Goal: Task Accomplishment & Management: Manage account settings

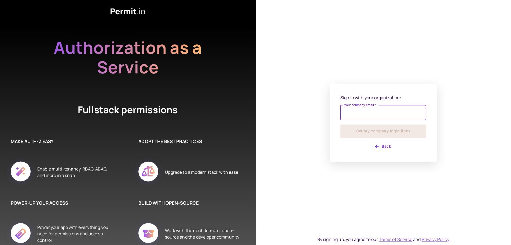
type input "**********"
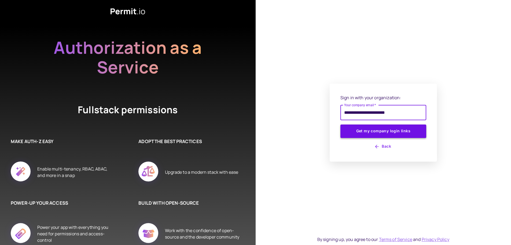
click at [379, 128] on button "Get my company login links" at bounding box center [384, 130] width 86 height 13
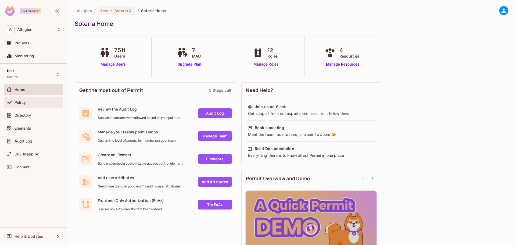
click at [25, 103] on span "Policy" at bounding box center [19, 102] width 11 height 4
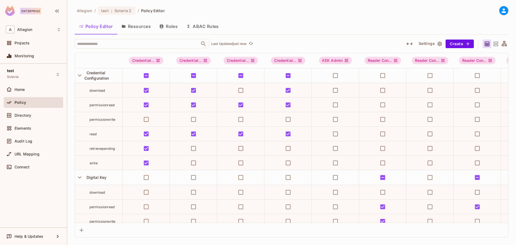
click at [144, 27] on button "Resources" at bounding box center [136, 26] width 38 height 13
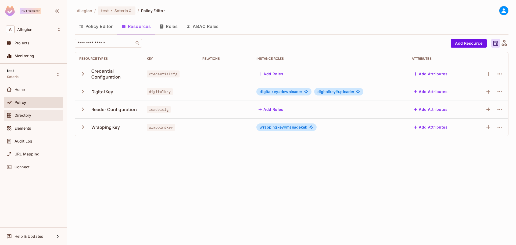
click at [28, 114] on span "Directory" at bounding box center [22, 115] width 17 height 4
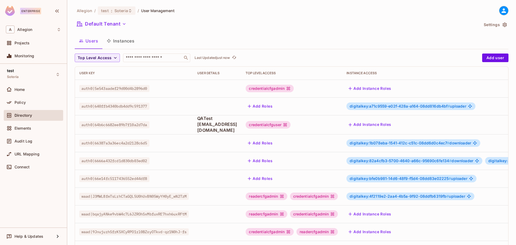
click at [126, 41] on button "Instances" at bounding box center [120, 40] width 36 height 13
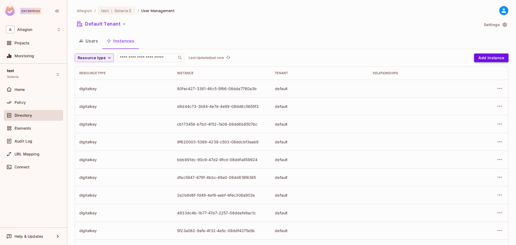
click at [480, 58] on button "Add Instance" at bounding box center [491, 57] width 34 height 9
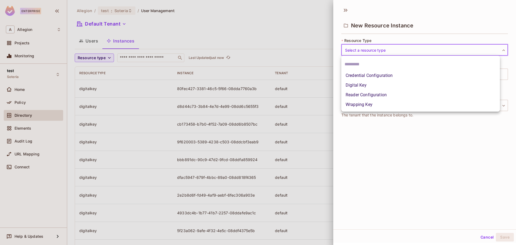
click at [359, 52] on body "Enterprise A Allegion Projects Monitoring test Soteria Home Policy Directory El…" at bounding box center [258, 122] width 516 height 245
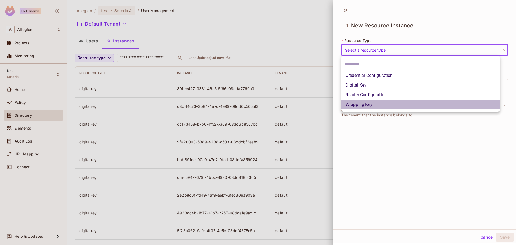
click at [364, 106] on li "Wrapping Key" at bounding box center [420, 105] width 158 height 10
type input "**********"
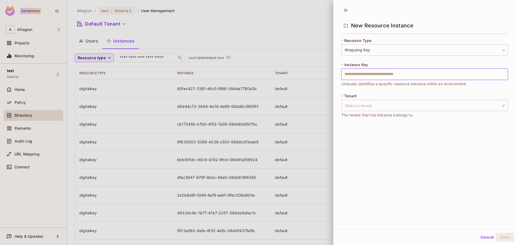
click at [358, 74] on input "text" at bounding box center [424, 73] width 166 height 11
type input "**********"
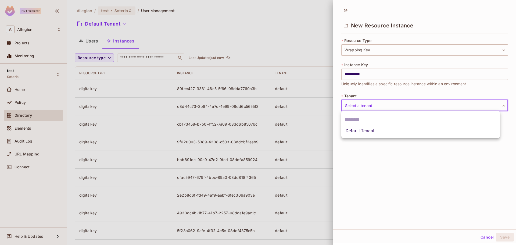
click at [362, 104] on body "Enterprise A Allegion Projects Monitoring test Soteria Home Policy Directory El…" at bounding box center [258, 122] width 516 height 245
click at [371, 130] on li "Default Tenant" at bounding box center [420, 131] width 158 height 10
type input "*******"
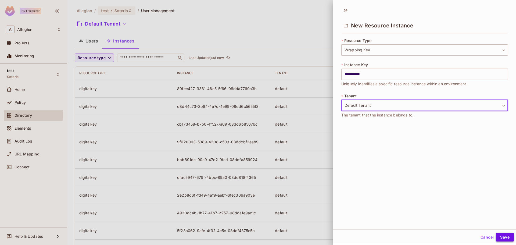
click at [498, 238] on button "Save" at bounding box center [504, 237] width 18 height 9
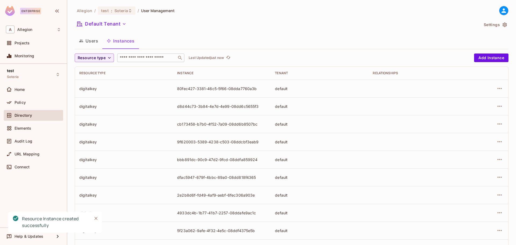
click at [149, 57] on input "text" at bounding box center [147, 57] width 56 height 5
type input "***"
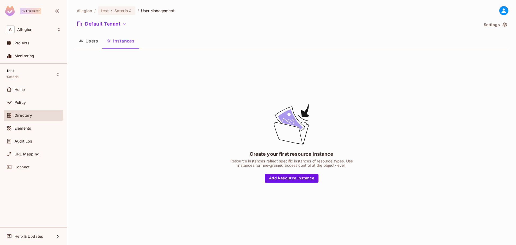
click at [123, 40] on button "Instances" at bounding box center [120, 40] width 36 height 13
click at [95, 41] on button "Users" at bounding box center [89, 40] width 28 height 13
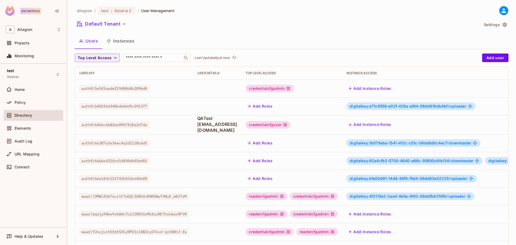
click at [124, 42] on button "Instances" at bounding box center [120, 40] width 36 height 13
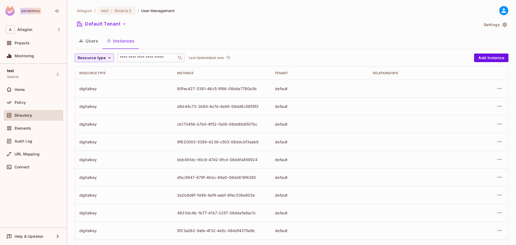
click at [134, 58] on input "text" at bounding box center [147, 57] width 56 height 5
type input "******"
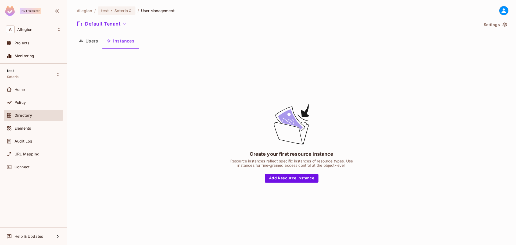
click at [127, 43] on button "Instances" at bounding box center [120, 40] width 36 height 13
click at [89, 42] on button "Users" at bounding box center [89, 40] width 28 height 13
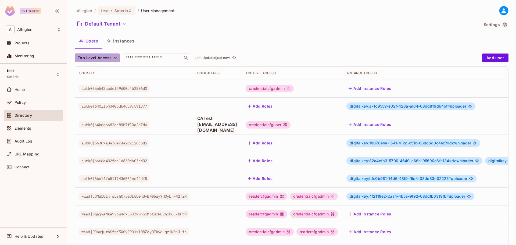
click at [114, 57] on icon "button" at bounding box center [114, 57] width 5 height 5
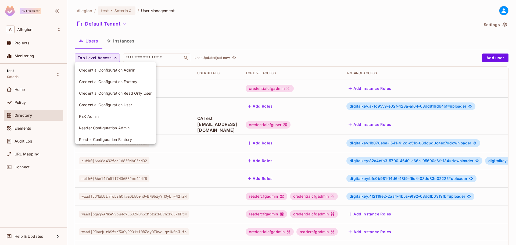
click at [168, 34] on div at bounding box center [258, 122] width 516 height 245
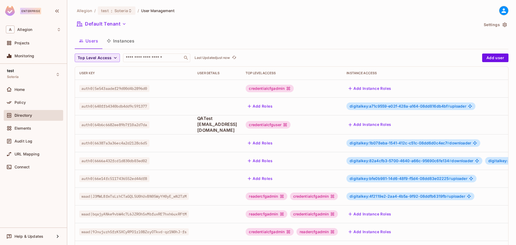
click at [128, 42] on button "Instances" at bounding box center [120, 40] width 36 height 13
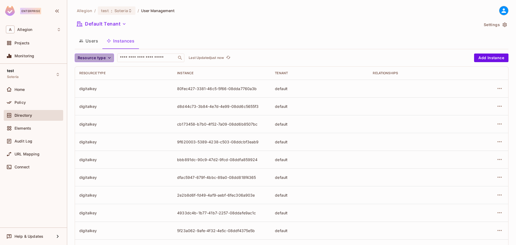
click at [109, 60] on icon "button" at bounding box center [109, 57] width 5 height 5
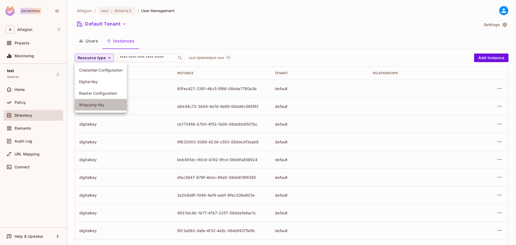
click at [100, 103] on span "Wrapping Key" at bounding box center [100, 104] width 43 height 5
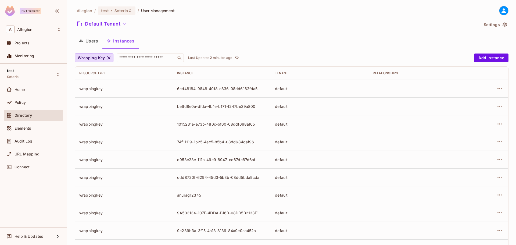
click at [97, 196] on div "wrappingkey" at bounding box center [123, 194] width 89 height 5
click at [180, 195] on div "anurag12345" at bounding box center [221, 194] width 89 height 5
click at [381, 196] on td at bounding box center [417, 195] width 98 height 18
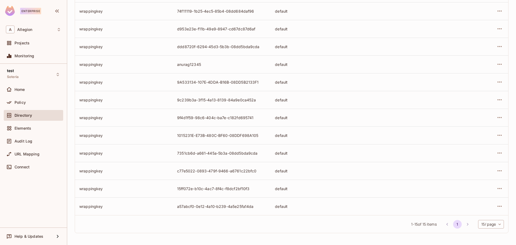
scroll to position [50, 0]
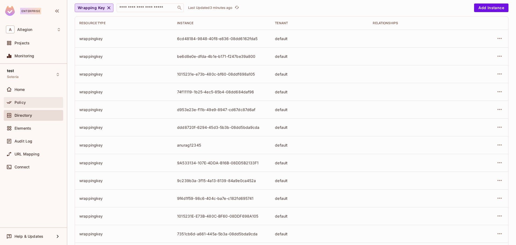
click at [23, 100] on span "Policy" at bounding box center [19, 102] width 11 height 4
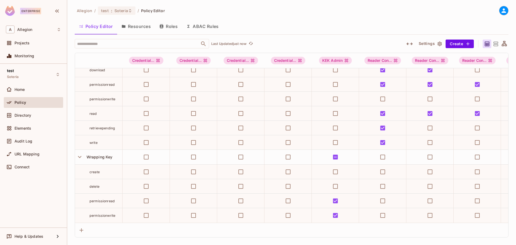
scroll to position [199, 0]
click at [26, 113] on span "Directory" at bounding box center [22, 115] width 17 height 4
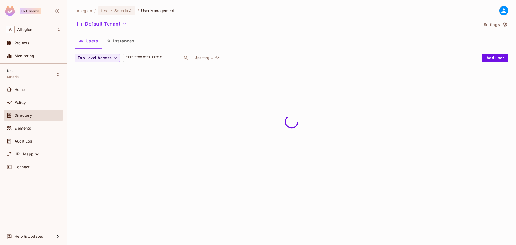
click at [138, 59] on input "text" at bounding box center [153, 57] width 56 height 5
paste input "**********"
type input "**********"
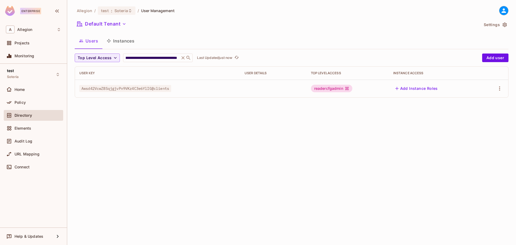
click at [256, 89] on td at bounding box center [273, 88] width 66 height 18
click at [364, 91] on div "readercfgadmin" at bounding box center [348, 89] width 74 height 8
click at [331, 90] on div "readercfgadmin" at bounding box center [331, 89] width 41 height 8
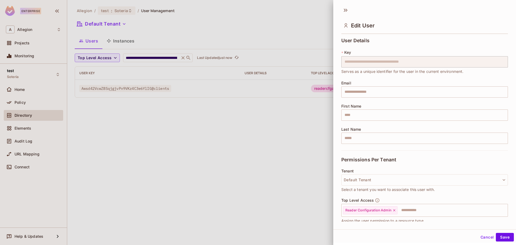
scroll to position [27, 0]
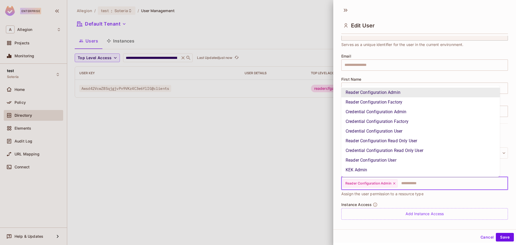
click at [408, 180] on input "text" at bounding box center [447, 183] width 99 height 11
click at [384, 171] on li "KEK Admin" at bounding box center [420, 170] width 158 height 10
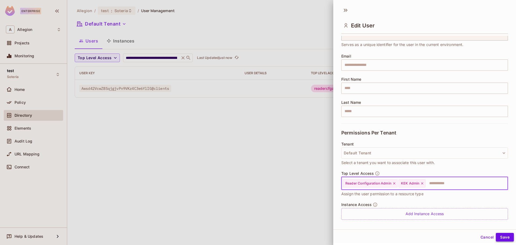
click at [503, 236] on button "Save" at bounding box center [504, 237] width 18 height 9
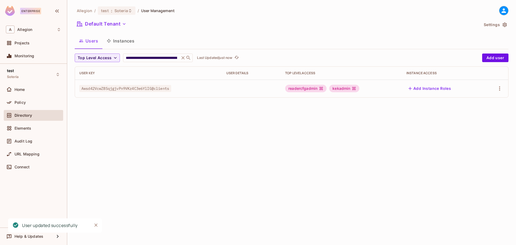
click at [346, 89] on div "kekadmin" at bounding box center [344, 89] width 30 height 8
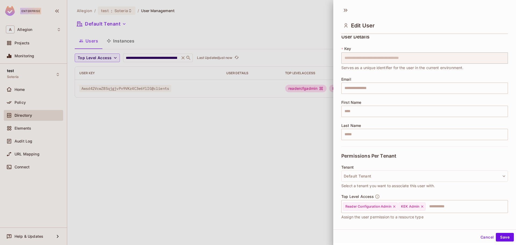
scroll to position [0, 0]
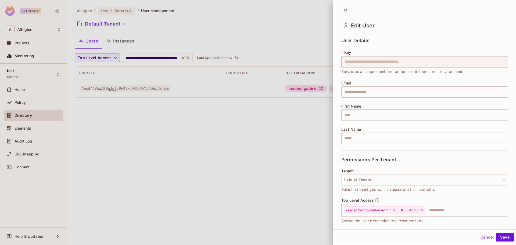
drag, startPoint x: 228, startPoint y: 143, endPoint x: 119, endPoint y: 118, distance: 111.4
click at [228, 143] on div at bounding box center [258, 122] width 516 height 245
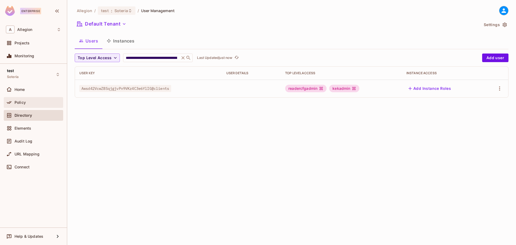
click at [22, 103] on span "Policy" at bounding box center [19, 102] width 11 height 4
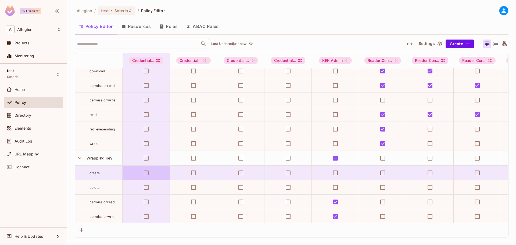
scroll to position [199, 0]
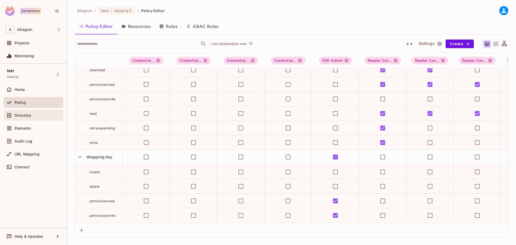
click at [22, 117] on div "Directory" at bounding box center [33, 115] width 55 height 6
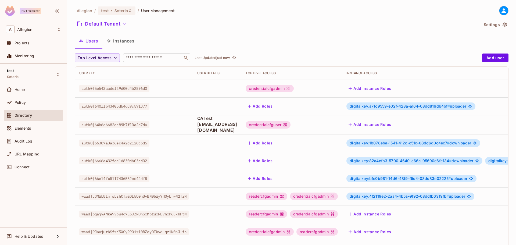
click at [155, 59] on input "text" at bounding box center [153, 57] width 56 height 5
paste input "**********"
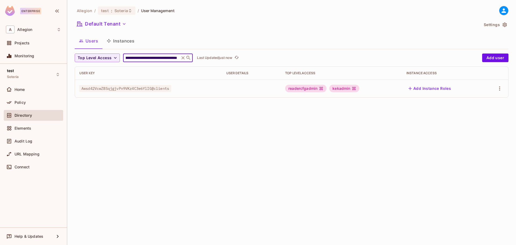
type input "**********"
click at [199, 172] on div "**********" at bounding box center [291, 122] width 448 height 245
click at [30, 104] on div "Policy" at bounding box center [37, 102] width 46 height 4
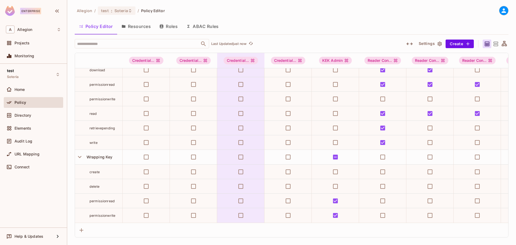
scroll to position [199, 0]
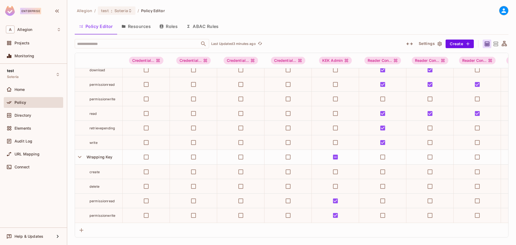
click at [98, 199] on span "permissionread" at bounding box center [101, 201] width 25 height 4
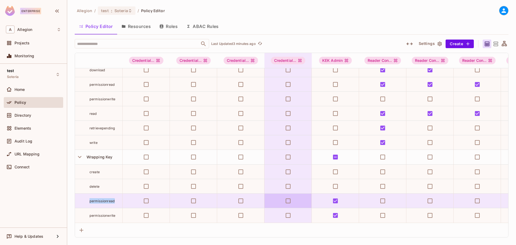
copy span "permissionread"
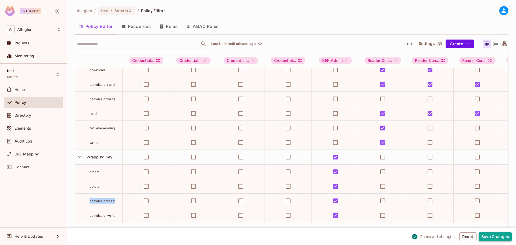
click at [492, 237] on button "Save Changes" at bounding box center [494, 236] width 33 height 9
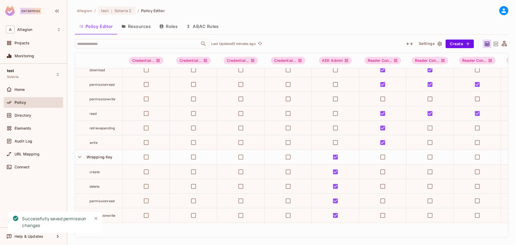
click at [136, 28] on button "Resources" at bounding box center [136, 26] width 38 height 13
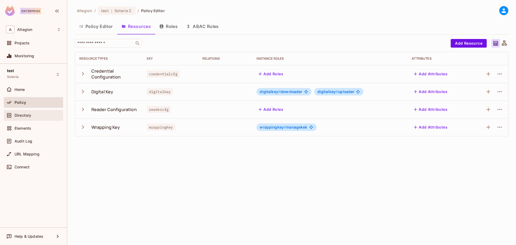
click at [34, 115] on div "Directory" at bounding box center [37, 115] width 46 height 4
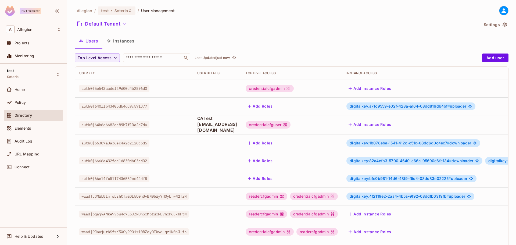
click at [125, 40] on button "Instances" at bounding box center [120, 40] width 36 height 13
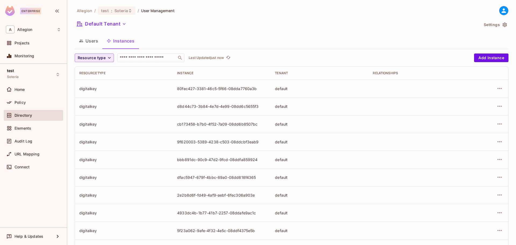
click at [78, 56] on span "Resource type" at bounding box center [92, 58] width 28 height 7
click at [90, 102] on li "Wrapping Key" at bounding box center [101, 105] width 52 height 12
click at [96, 40] on button "Users" at bounding box center [89, 40] width 28 height 13
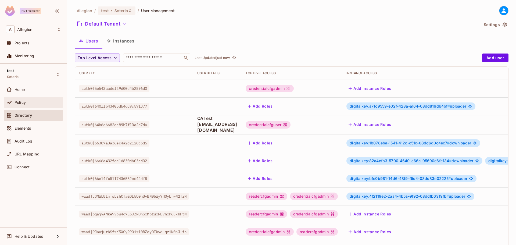
click at [21, 104] on span "Policy" at bounding box center [19, 102] width 11 height 4
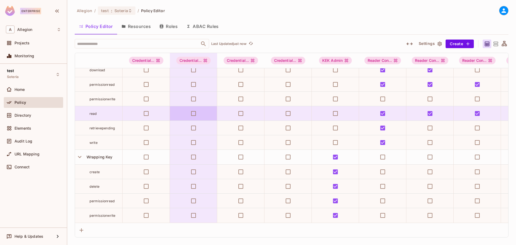
scroll to position [199, 0]
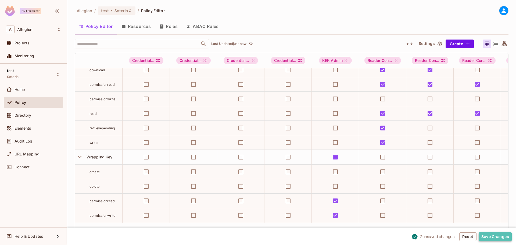
click at [497, 237] on button "Save Changes" at bounding box center [494, 236] width 33 height 9
click at [251, 44] on icon "refresh" at bounding box center [250, 43] width 5 height 5
click at [31, 115] on span "Directory" at bounding box center [22, 115] width 17 height 4
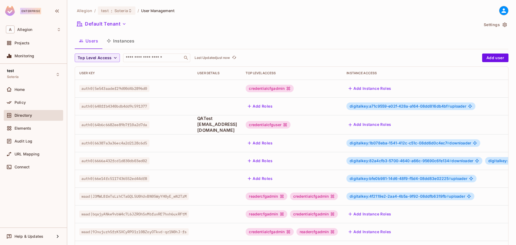
click at [130, 42] on button "Instances" at bounding box center [120, 40] width 36 height 13
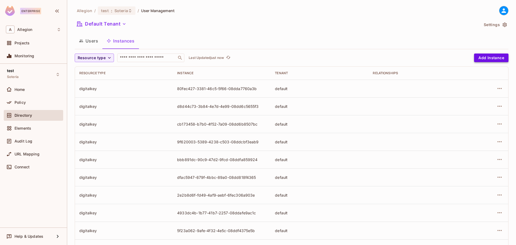
click at [476, 58] on button "Add Instance" at bounding box center [491, 57] width 34 height 9
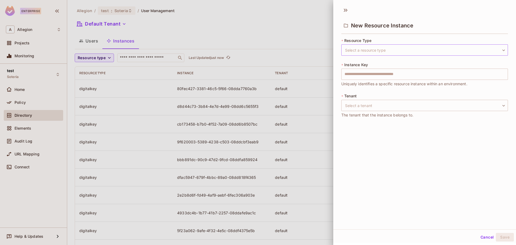
click at [382, 50] on body "Enterprise A Allegion Projects Monitoring test Soteria Home Policy Directory El…" at bounding box center [258, 122] width 516 height 245
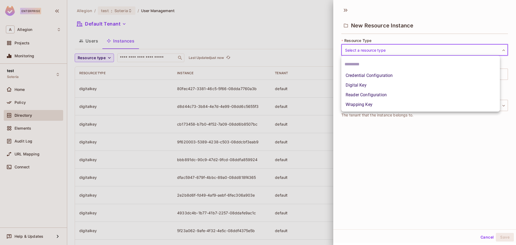
click at [365, 102] on li "Wrapping Key" at bounding box center [420, 105] width 158 height 10
type input "**********"
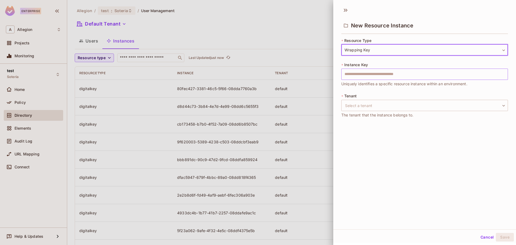
click at [368, 75] on input "text" at bounding box center [424, 73] width 166 height 11
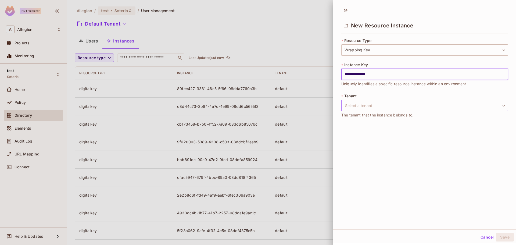
type input "**********"
click at [366, 100] on body "Enterprise A Allegion Projects Monitoring test Soteria Home Policy Directory El…" at bounding box center [258, 122] width 516 height 245
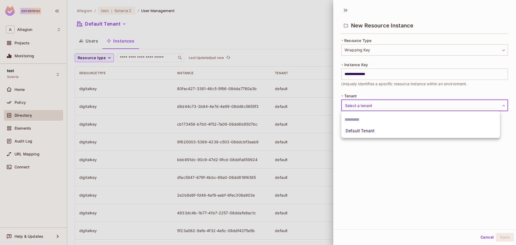
click at [366, 130] on li "Default Tenant" at bounding box center [420, 131] width 158 height 10
type input "*******"
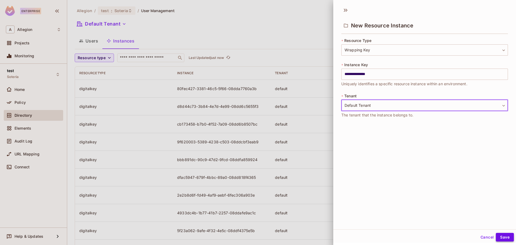
click at [498, 237] on button "Save" at bounding box center [504, 237] width 18 height 9
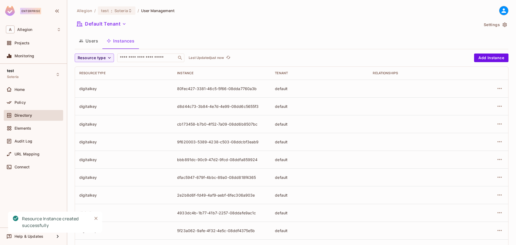
click at [29, 116] on span "Directory" at bounding box center [22, 115] width 17 height 4
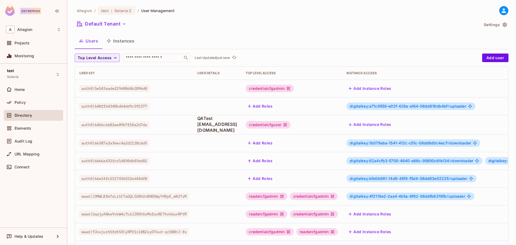
click at [118, 42] on button "Instances" at bounding box center [120, 40] width 36 height 13
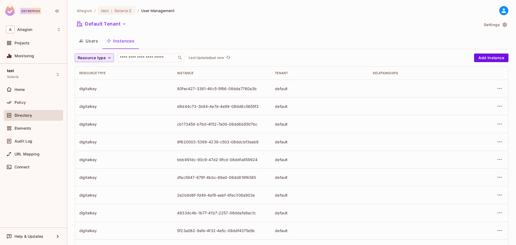
click at [105, 57] on button "Resource type" at bounding box center [94, 57] width 39 height 9
click at [99, 103] on span "Wrapping Key" at bounding box center [100, 104] width 43 height 5
click at [31, 114] on span "Directory" at bounding box center [22, 115] width 17 height 4
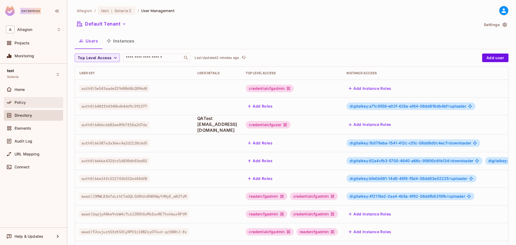
click at [31, 103] on div "Policy" at bounding box center [37, 102] width 46 height 4
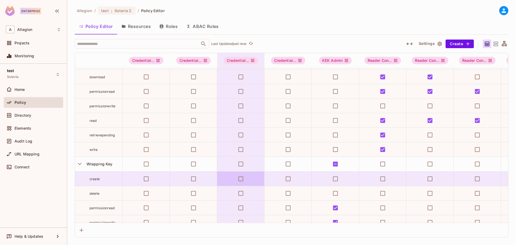
scroll to position [199, 0]
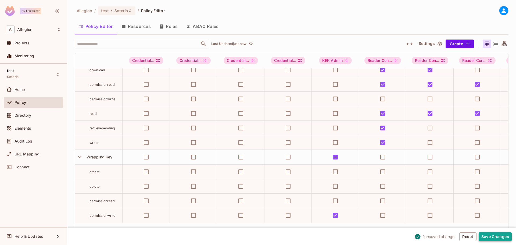
click at [494, 235] on button "Save Changes" at bounding box center [494, 236] width 33 height 9
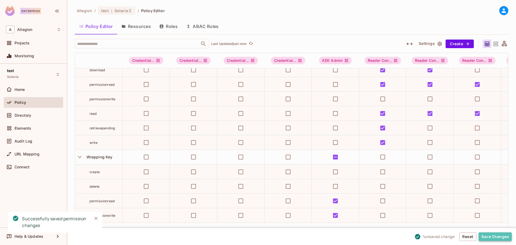
click at [489, 235] on button "Save Changes" at bounding box center [494, 236] width 33 height 9
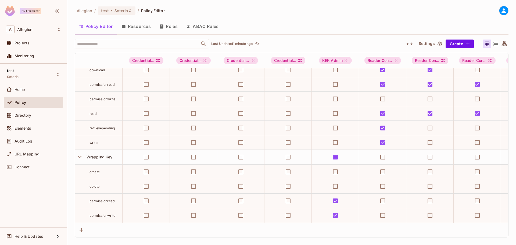
click at [495, 45] on icon at bounding box center [495, 44] width 7 height 7
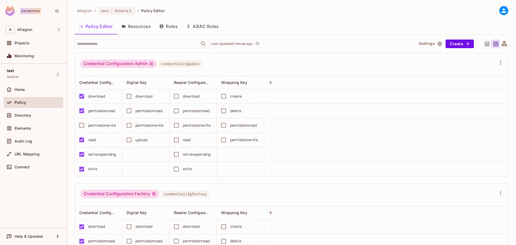
click at [484, 44] on icon at bounding box center [486, 43] width 5 height 5
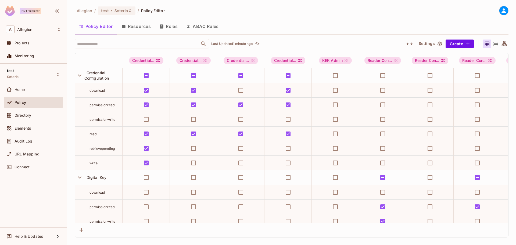
click at [141, 28] on button "Resources" at bounding box center [136, 26] width 38 height 13
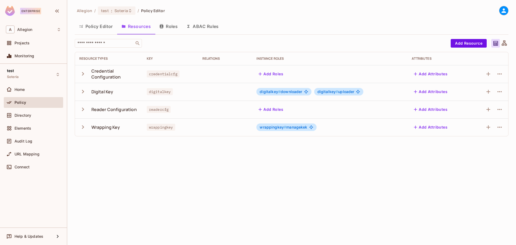
click at [84, 127] on icon "button" at bounding box center [82, 126] width 7 height 7
click at [171, 26] on button "Roles" at bounding box center [168, 26] width 27 height 13
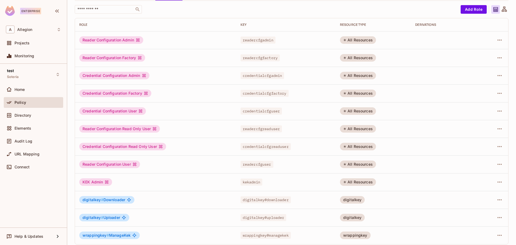
scroll to position [38, 0]
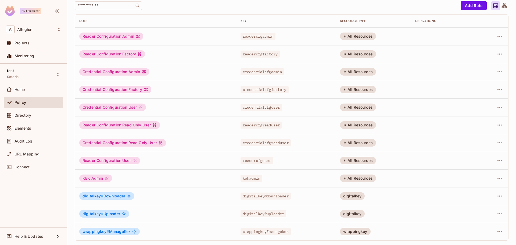
click at [102, 178] on div "KEK Admin" at bounding box center [95, 178] width 33 height 8
click at [106, 177] on icon at bounding box center [106, 178] width 4 height 4
click at [252, 179] on span "kekadmin" at bounding box center [251, 178] width 22 height 7
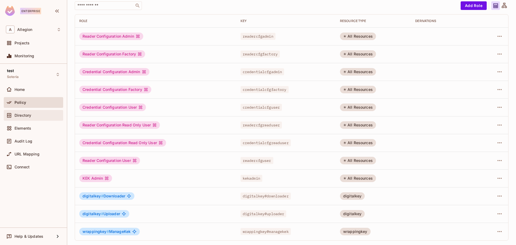
click at [38, 114] on div "Directory" at bounding box center [37, 115] width 46 height 4
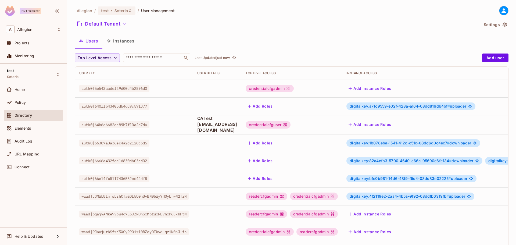
click at [125, 41] on button "Instances" at bounding box center [120, 40] width 36 height 13
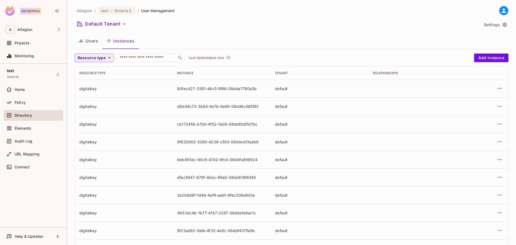
click at [86, 39] on button "Users" at bounding box center [89, 40] width 28 height 13
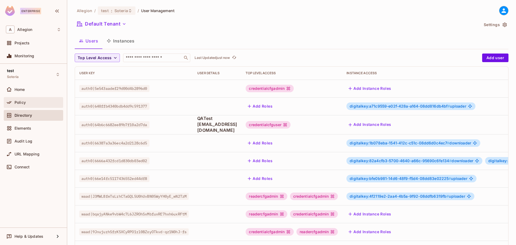
click at [29, 101] on div "Policy" at bounding box center [37, 102] width 46 height 4
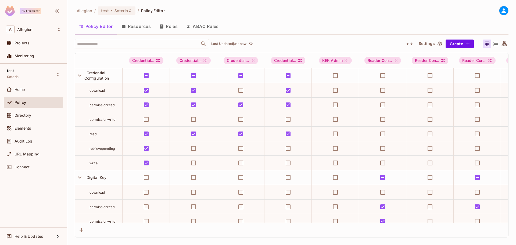
click at [170, 26] on button "Roles" at bounding box center [168, 26] width 27 height 13
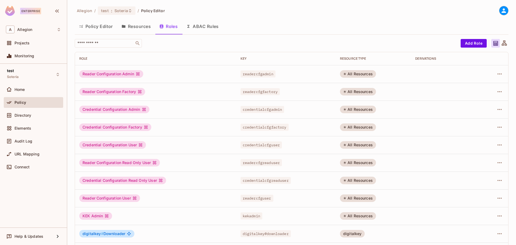
click at [100, 216] on div "KEK Admin" at bounding box center [95, 216] width 33 height 8
click at [13, 115] on div at bounding box center [10, 115] width 9 height 6
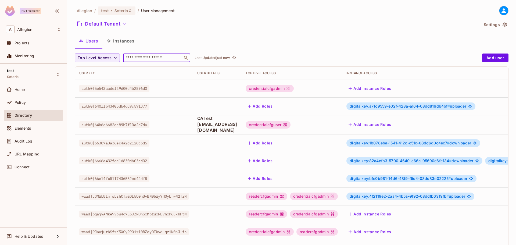
click at [176, 59] on input "text" at bounding box center [153, 57] width 56 height 5
paste input "**********"
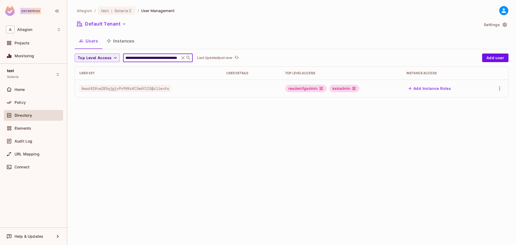
type input "**********"
click at [347, 88] on div "kekadmin" at bounding box center [344, 89] width 30 height 8
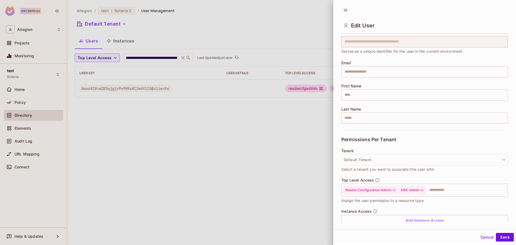
scroll to position [41, 0]
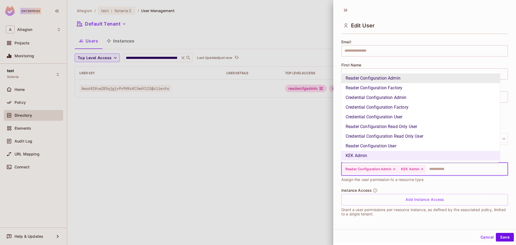
click at [444, 169] on input "text" at bounding box center [461, 169] width 71 height 11
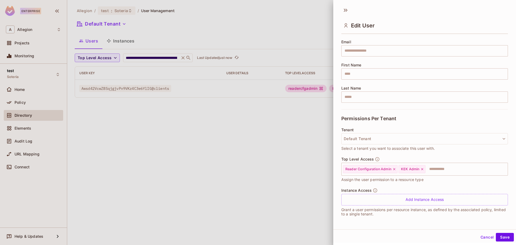
click at [405, 219] on div "Instance Access Add Instance Access Grant a user permissions per resource insta…" at bounding box center [424, 205] width 166 height 34
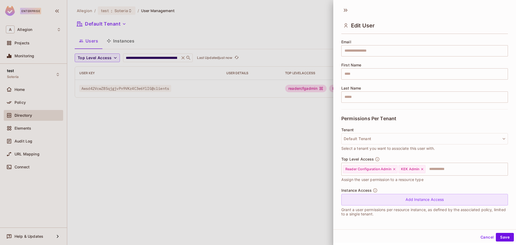
click at [413, 200] on div "Add Instance Access" at bounding box center [424, 200] width 166 height 12
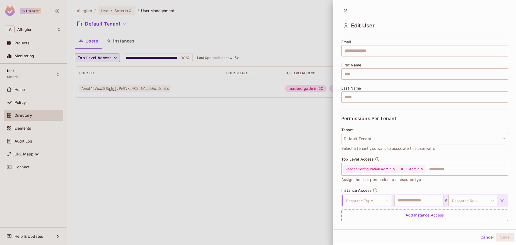
click at [384, 201] on body "**********" at bounding box center [258, 122] width 516 height 245
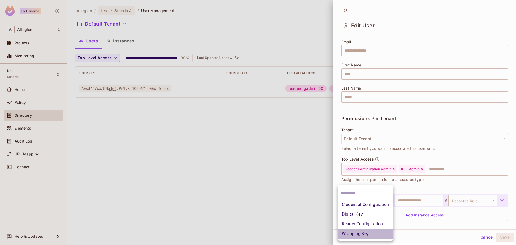
click at [369, 231] on li "Wrapping Key" at bounding box center [365, 233] width 56 height 10
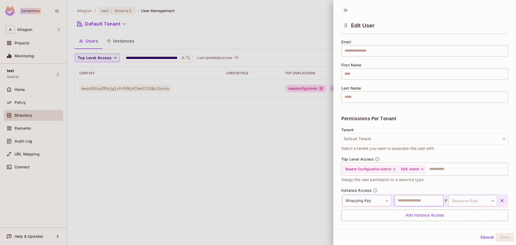
click at [417, 203] on input "text" at bounding box center [418, 200] width 49 height 11
click at [485, 199] on body "**********" at bounding box center [258, 122] width 516 height 245
click at [468, 226] on li "ManageKek" at bounding box center [463, 226] width 49 height 10
type input "*********"
click at [482, 235] on button "Cancel" at bounding box center [486, 237] width 17 height 9
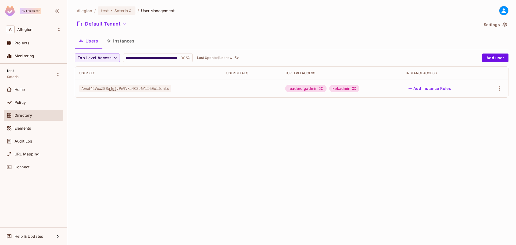
click at [317, 88] on div "readercfgadmin" at bounding box center [305, 89] width 41 height 8
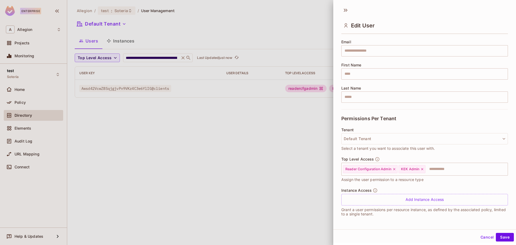
click at [482, 236] on button "Cancel" at bounding box center [486, 237] width 17 height 9
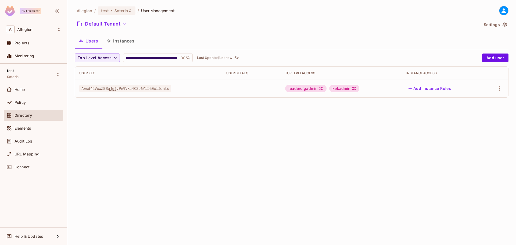
click at [194, 131] on div "**********" at bounding box center [291, 122] width 448 height 245
